Goal: Check status: Check status

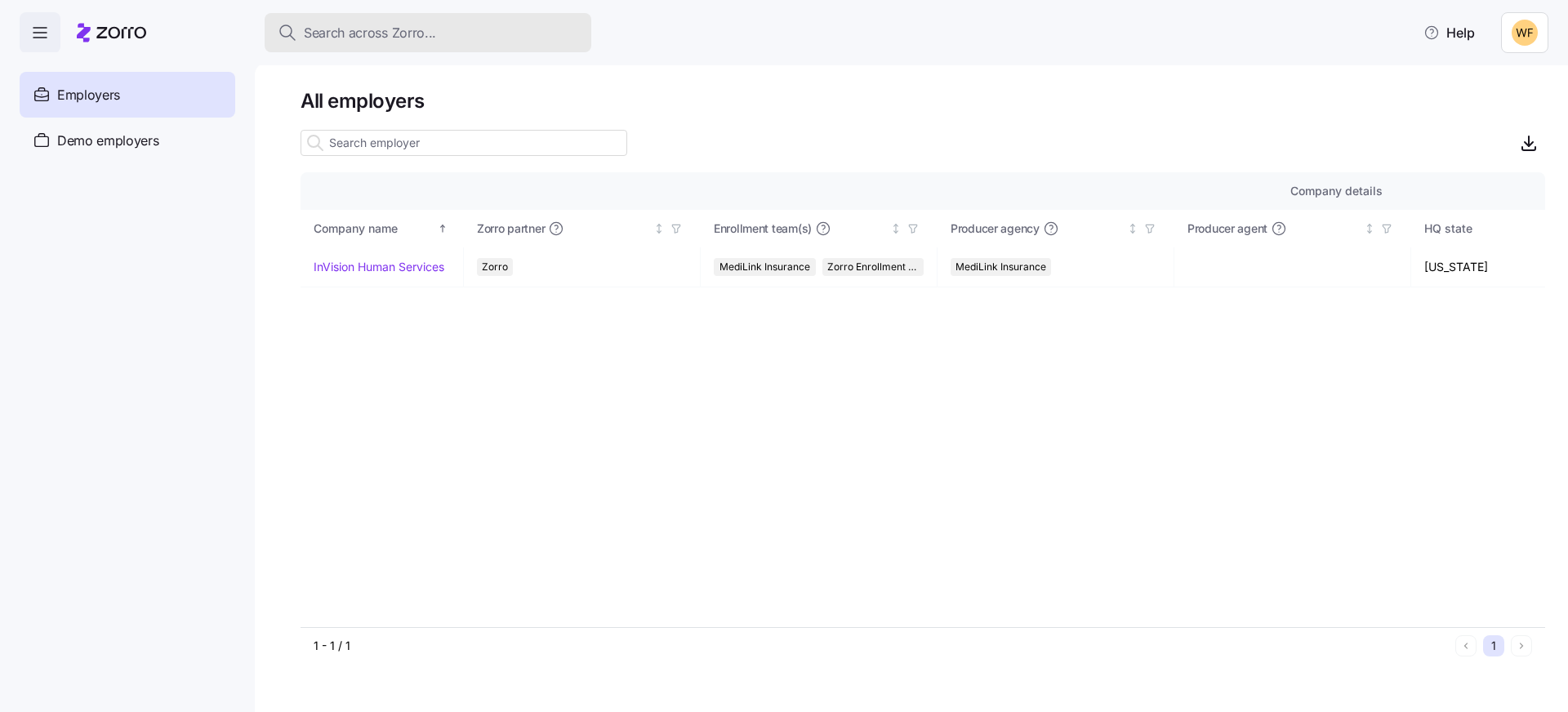
click at [390, 42] on button "Search across Zorro..." at bounding box center [427, 33] width 326 height 40
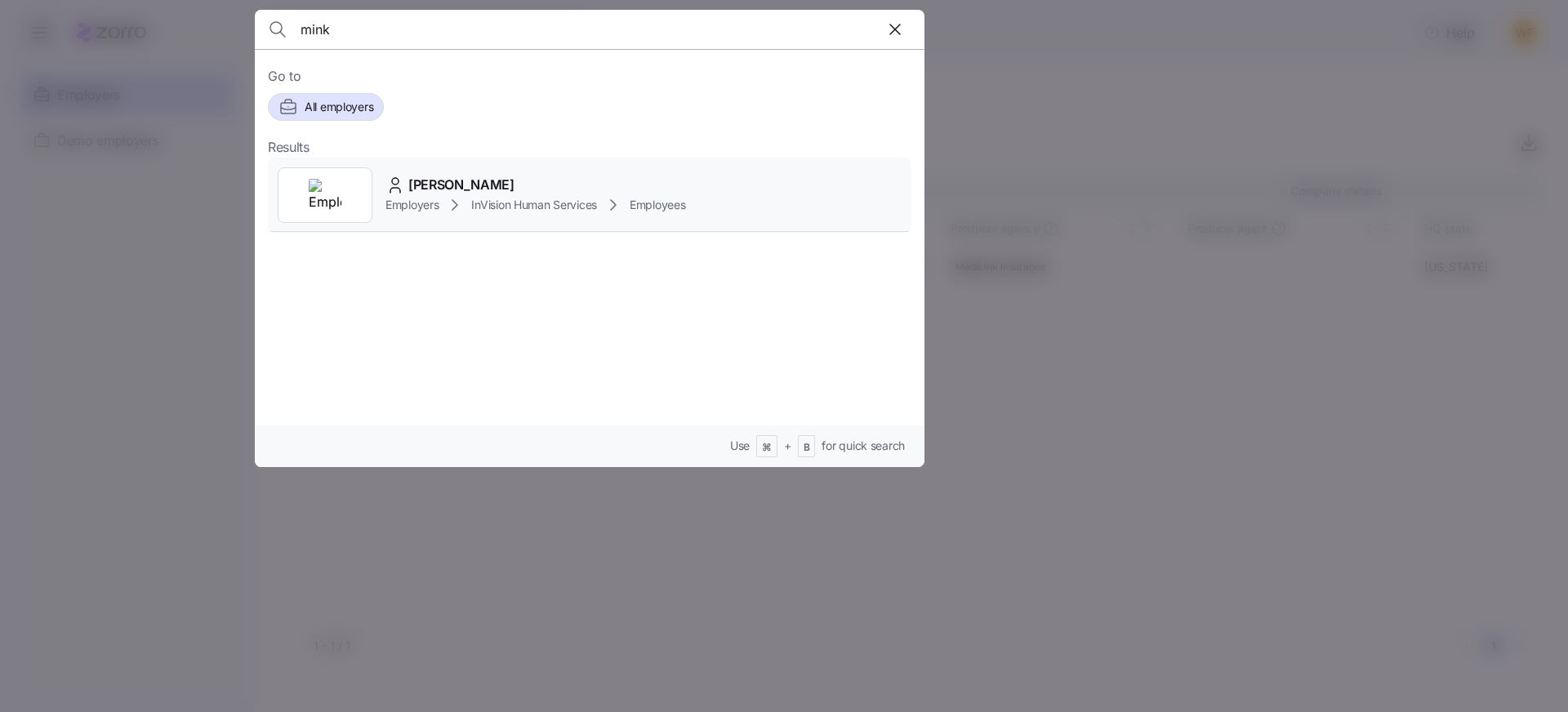
type input "mink"
click at [444, 176] on span "[PERSON_NAME]" at bounding box center [461, 185] width 106 height 21
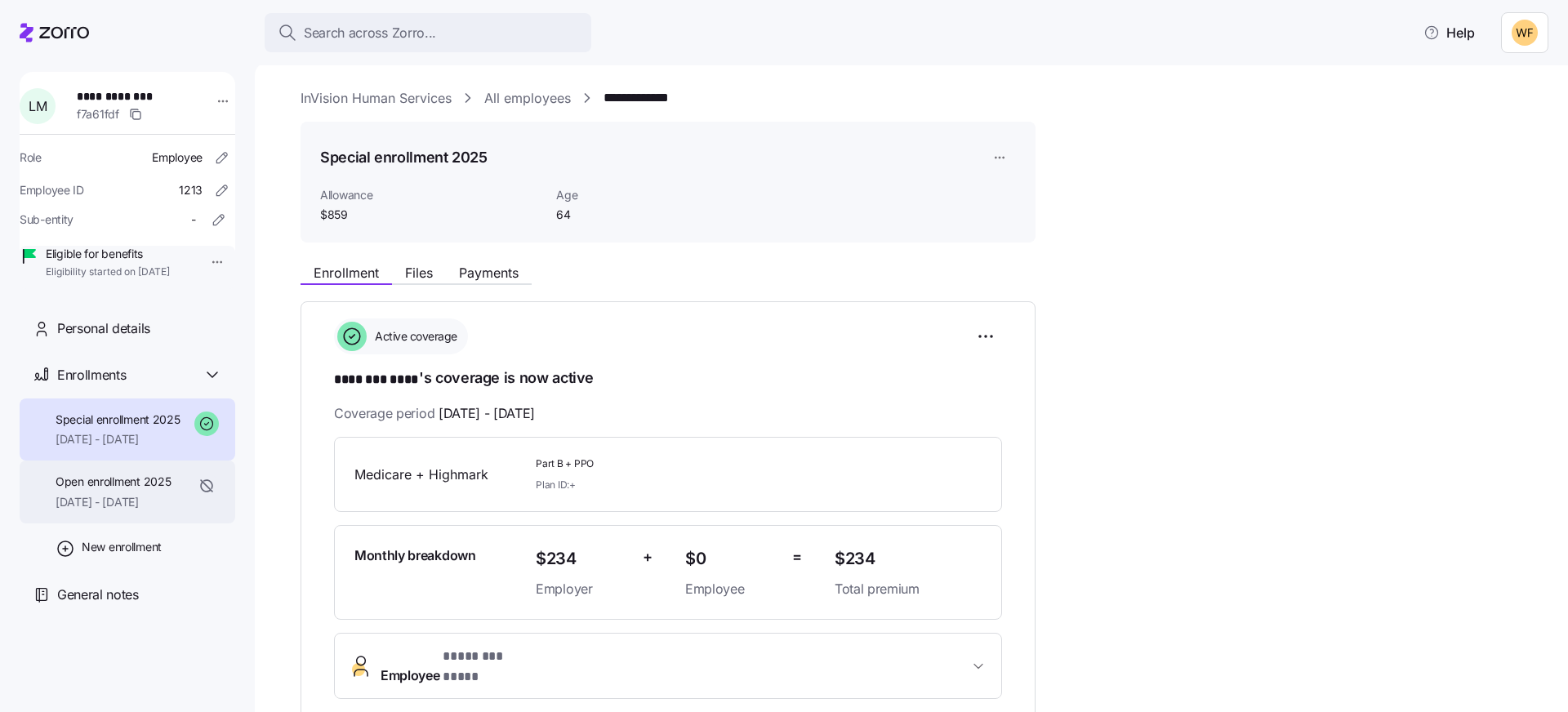
click at [123, 490] on span "Open enrollment 2025" at bounding box center [113, 482] width 115 height 16
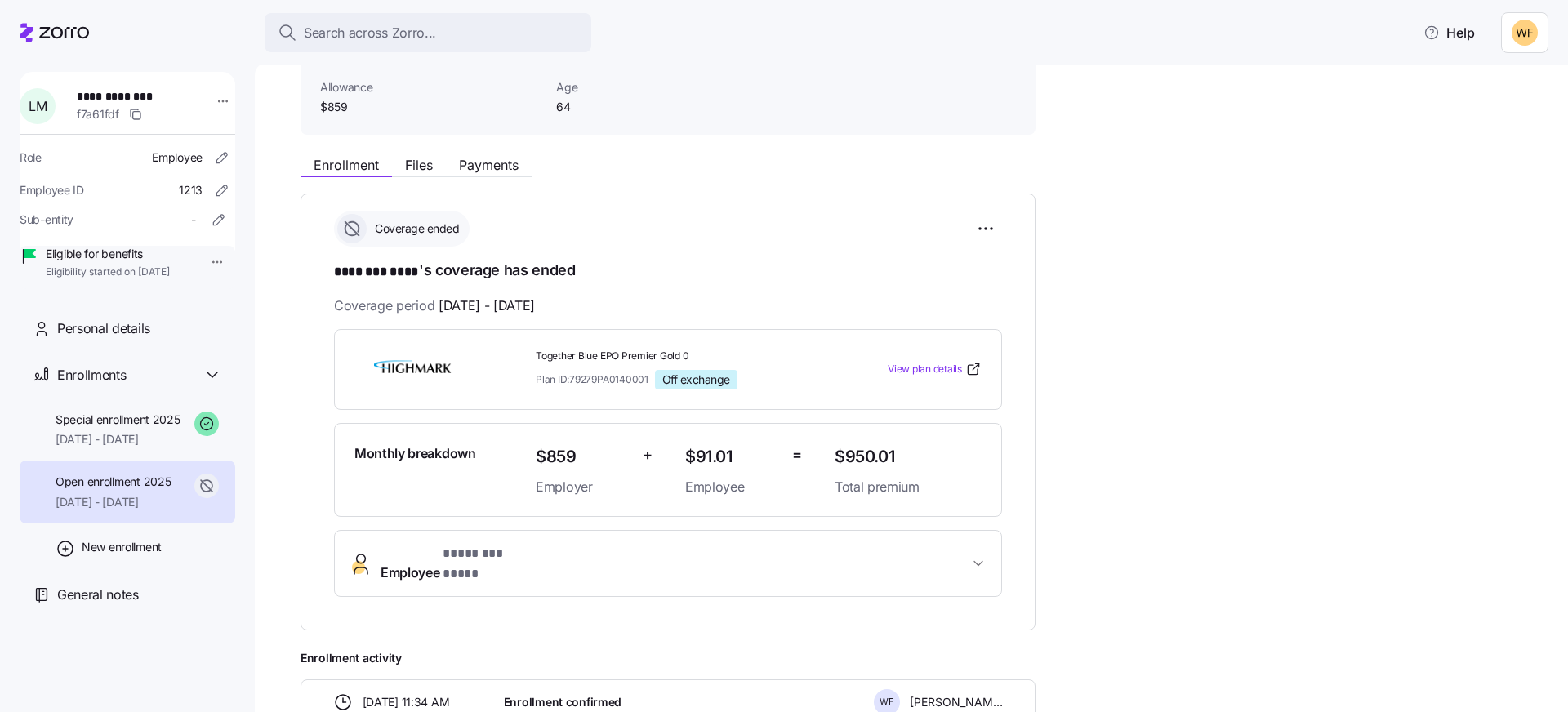
scroll to position [125, 0]
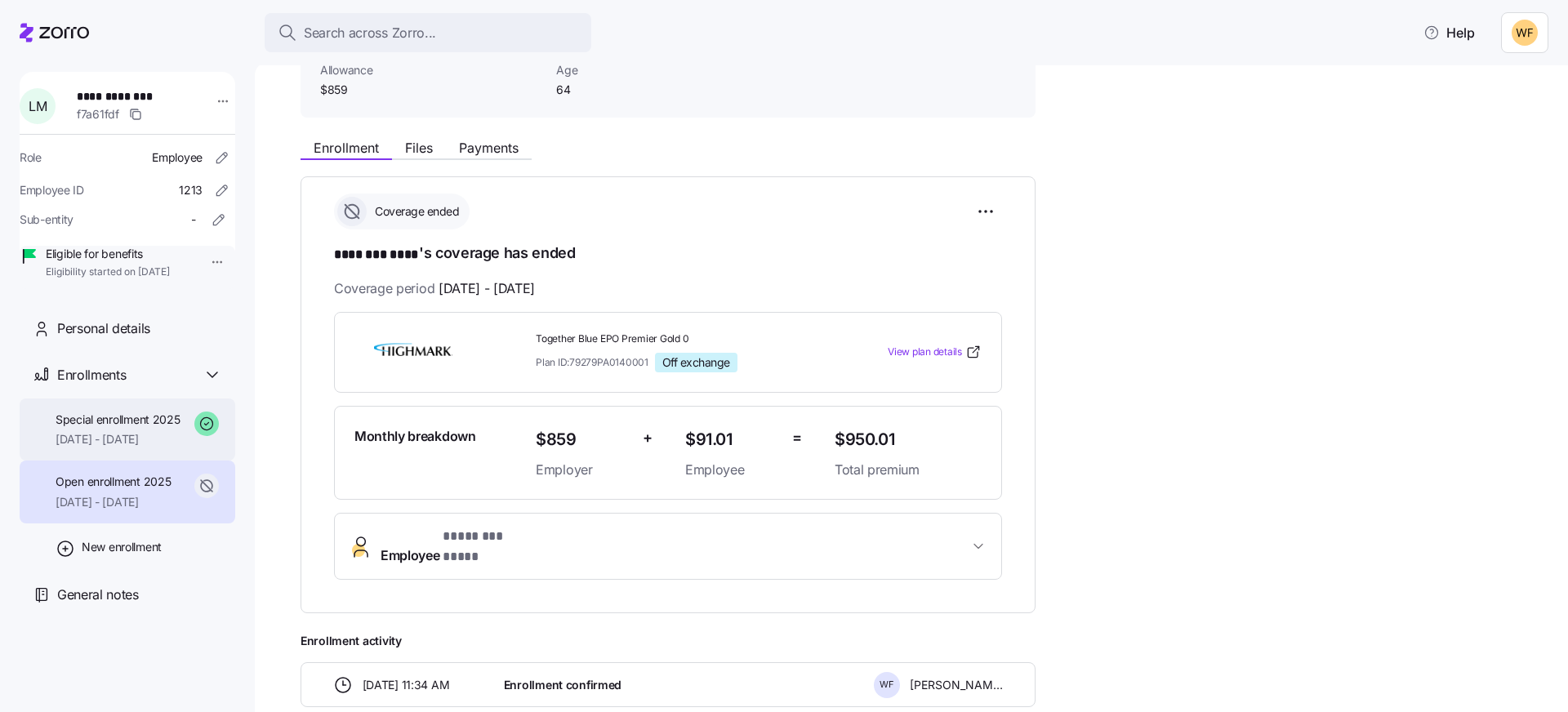
click at [109, 428] on span "Special enrollment 2025" at bounding box center [118, 419] width 125 height 16
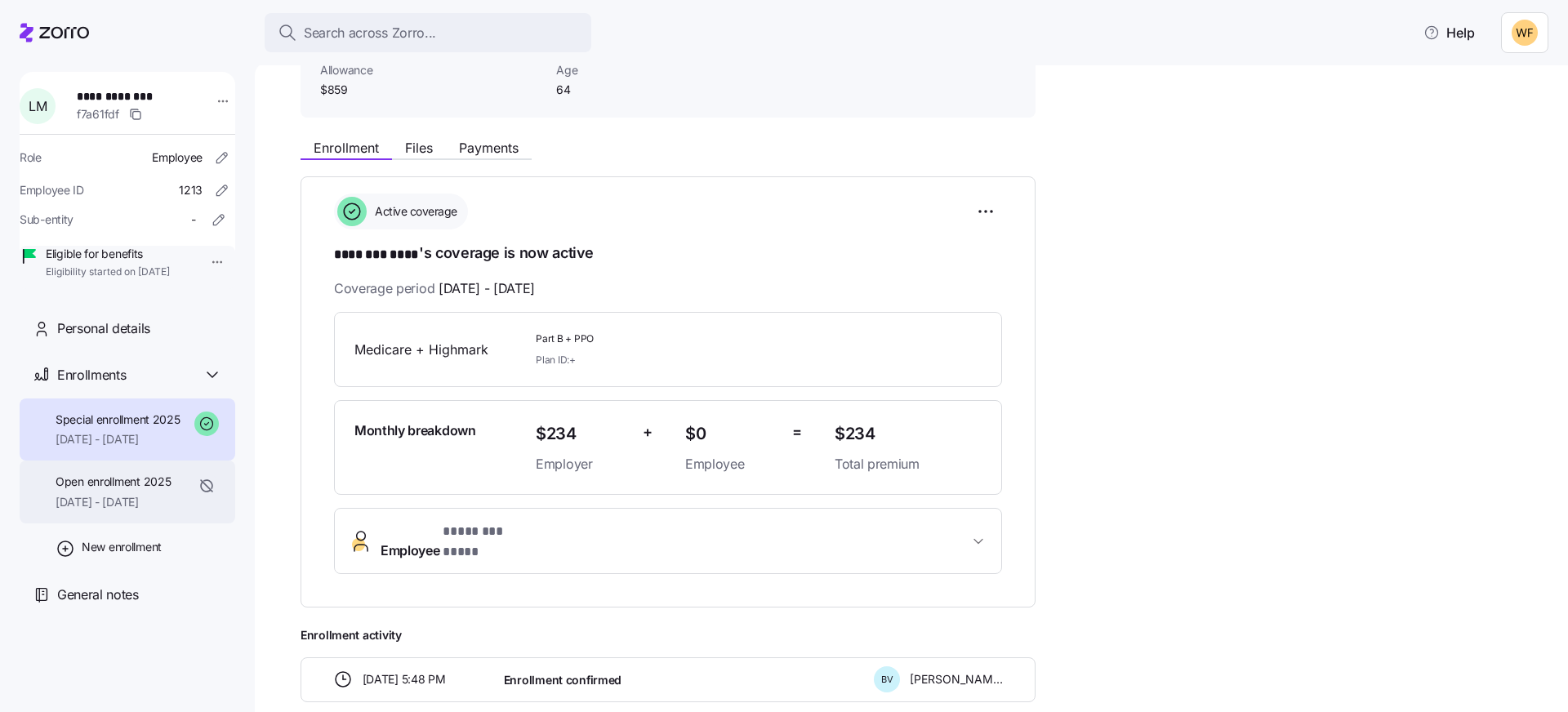
click at [101, 490] on span "Open enrollment 2025" at bounding box center [113, 482] width 115 height 16
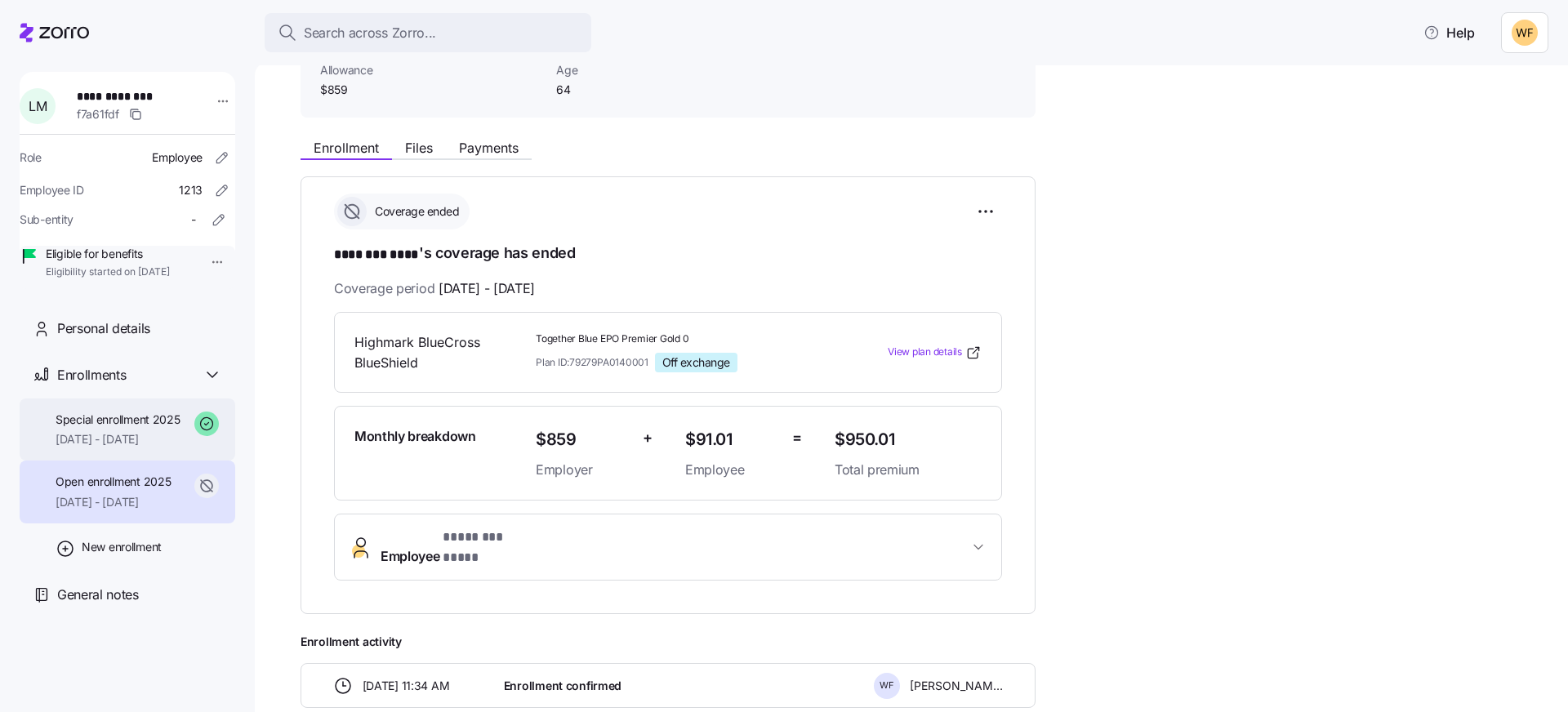
click at [90, 428] on span "Special enrollment 2025" at bounding box center [118, 419] width 125 height 16
